Goal: Navigation & Orientation: Go to known website

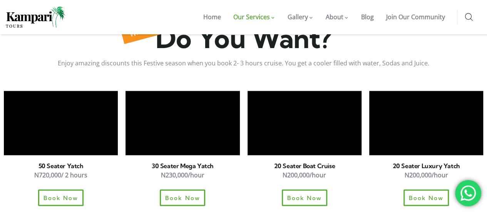
scroll to position [537, 0]
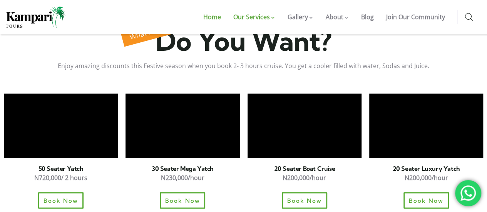
click at [219, 12] on link "Home" at bounding box center [212, 17] width 30 height 34
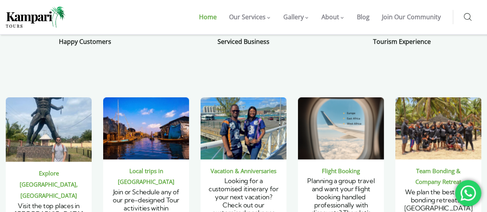
scroll to position [539, 0]
